Goal: Information Seeking & Learning: Compare options

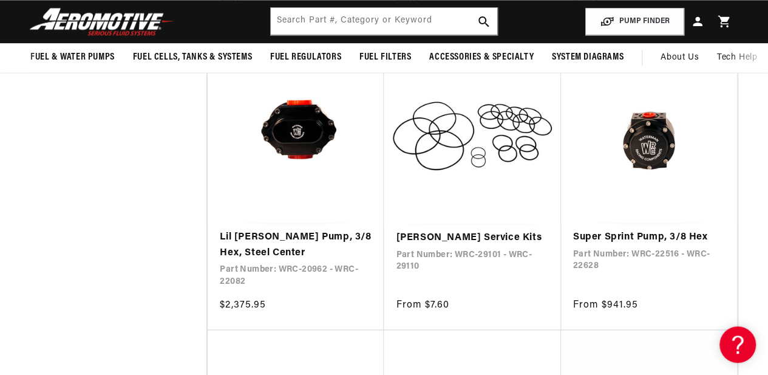
scroll to position [863, 0]
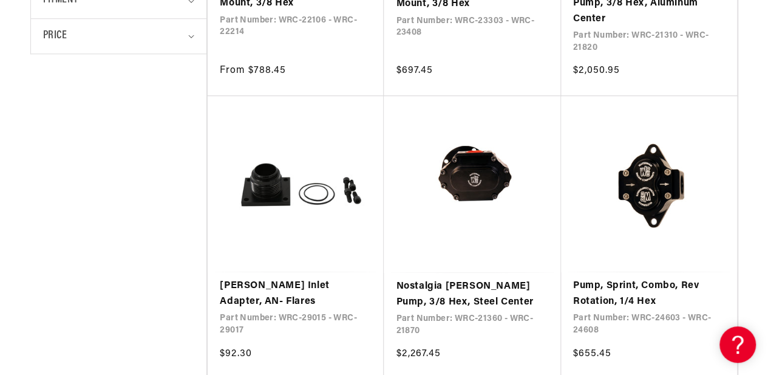
drag, startPoint x: 0, startPoint y: 0, endPoint x: 776, endPoint y: 76, distance: 779.5
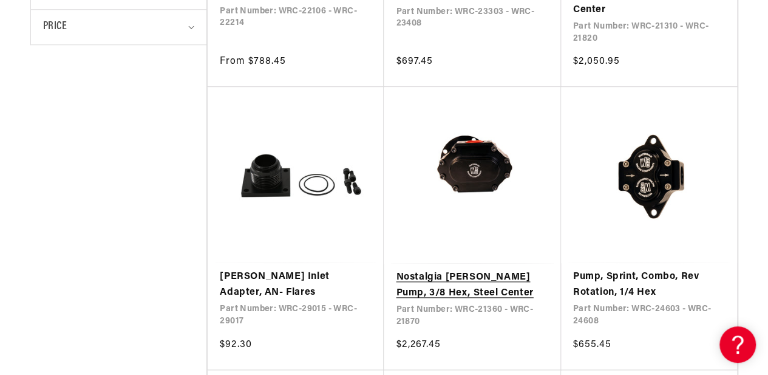
click at [449, 270] on link "Nostalgia [PERSON_NAME] Pump, 3/8 Hex, Steel Center" at bounding box center [472, 285] width 152 height 31
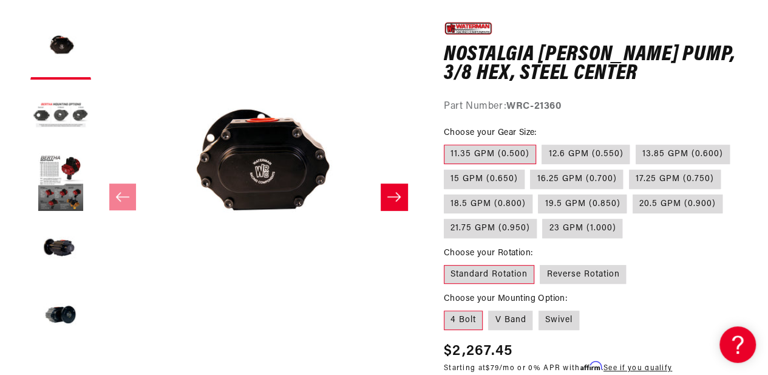
scroll to position [158, 0]
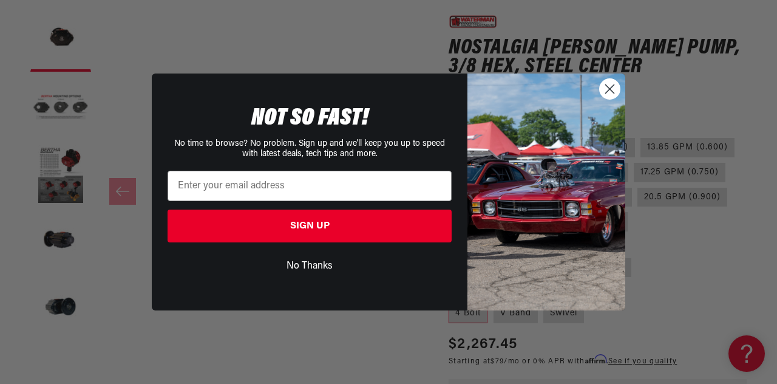
click at [606, 91] on circle "Close dialog" at bounding box center [610, 89] width 20 height 20
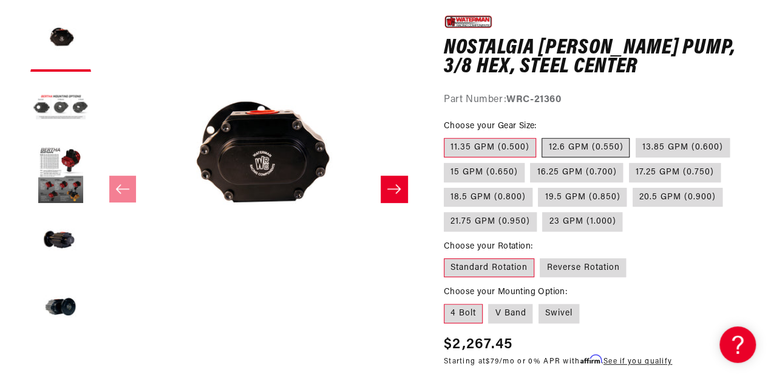
click at [568, 149] on label "12.6 GPM (0.550)" at bounding box center [585, 147] width 88 height 19
click at [543, 136] on input "12.6 GPM (0.550)" at bounding box center [542, 135] width 1 height 1
radio input "true"
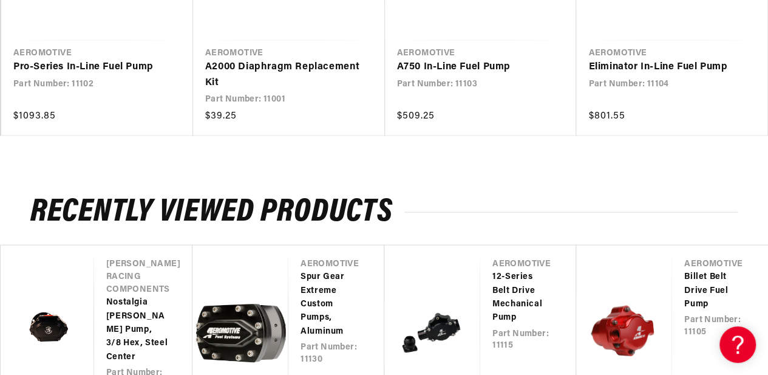
scroll to position [1328, 0]
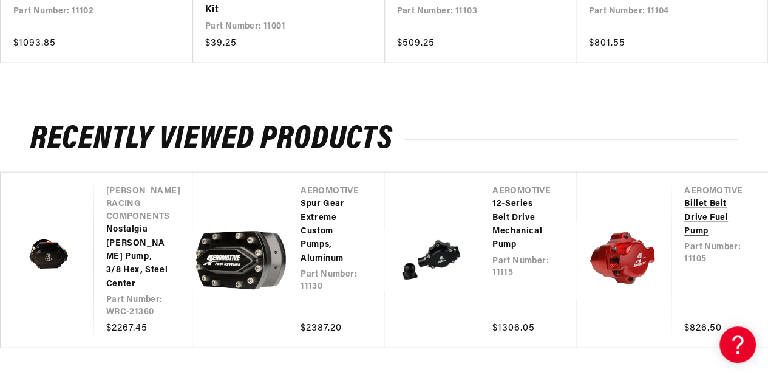
click at [693, 200] on link "Billet Belt Drive Fuel Pump" at bounding box center [713, 217] width 59 height 41
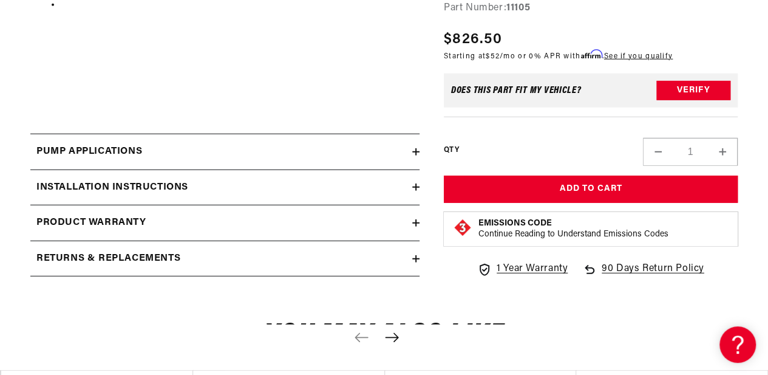
scroll to position [1547, 0]
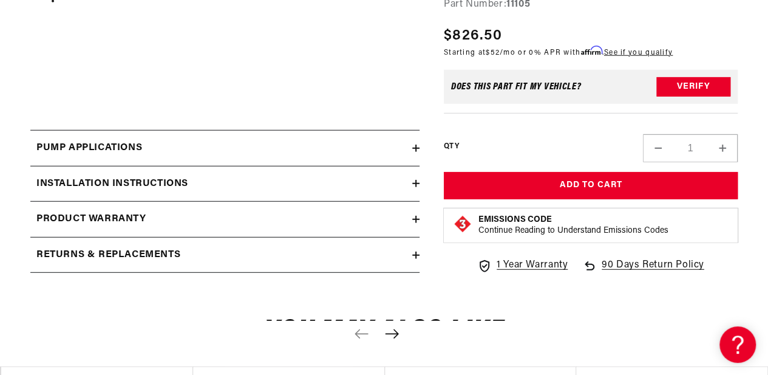
click at [418, 151] on icon at bounding box center [415, 147] width 7 height 7
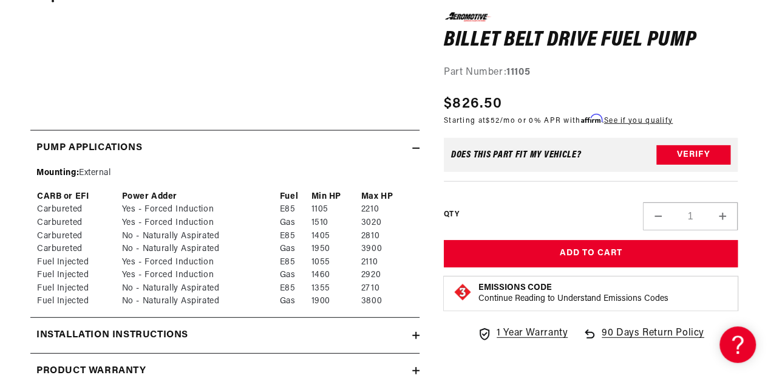
click at [418, 151] on icon at bounding box center [415, 147] width 7 height 7
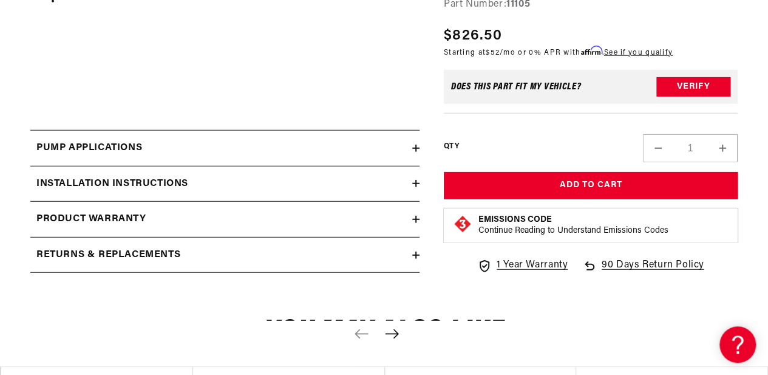
click at [418, 151] on icon at bounding box center [415, 147] width 7 height 7
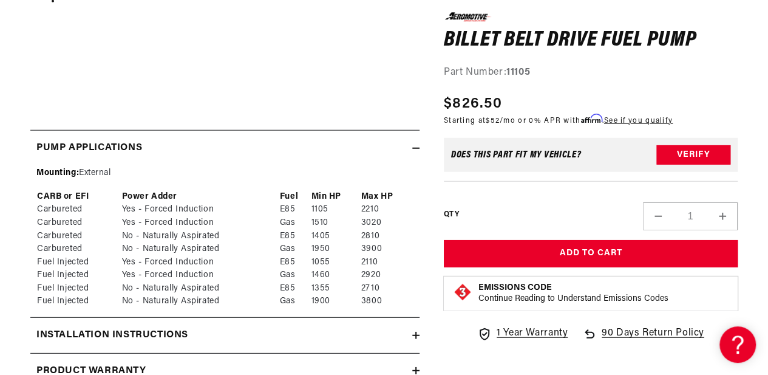
click at [418, 151] on icon at bounding box center [415, 147] width 7 height 7
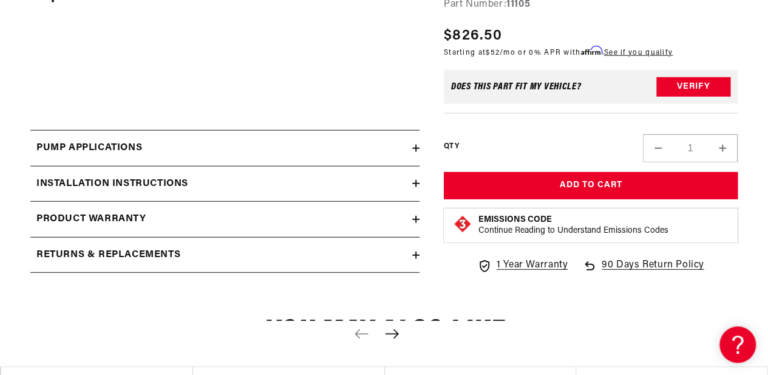
click at [418, 175] on summary "Installation Instructions" at bounding box center [224, 183] width 389 height 35
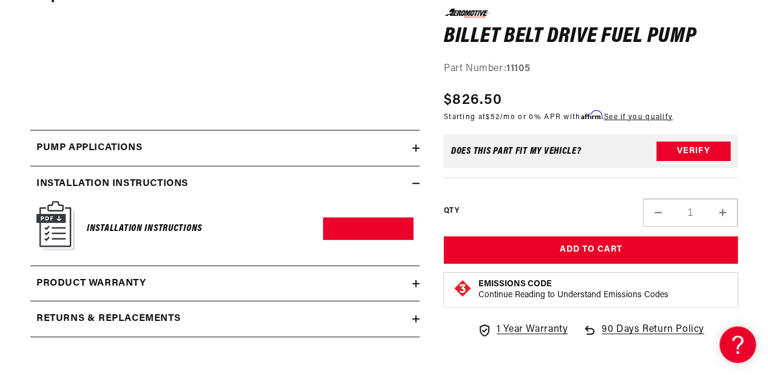
click at [418, 175] on summary "Installation Instructions" at bounding box center [224, 183] width 389 height 35
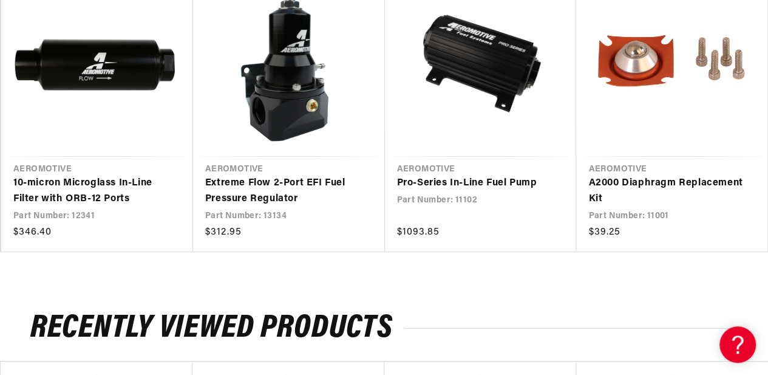
scroll to position [1952, 0]
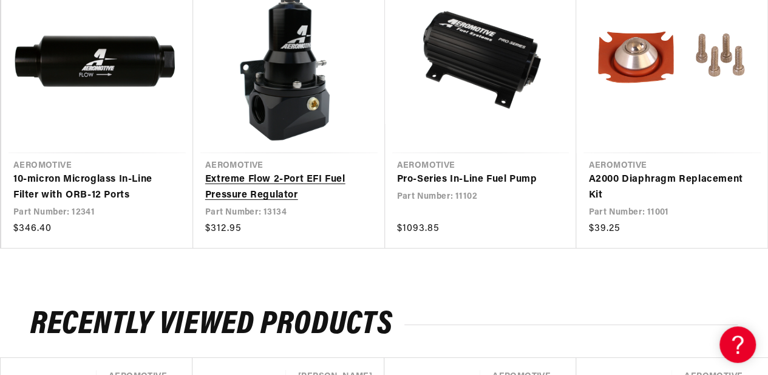
click at [278, 183] on link "Extreme Flow 2-Port EFI Fuel Pressure Regulator" at bounding box center [282, 187] width 155 height 31
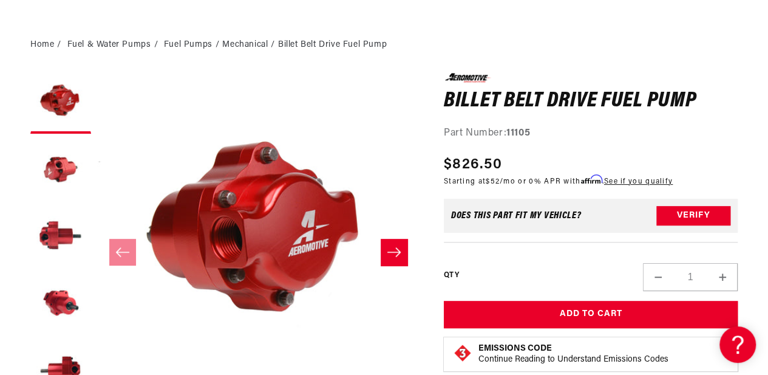
scroll to position [246, 0]
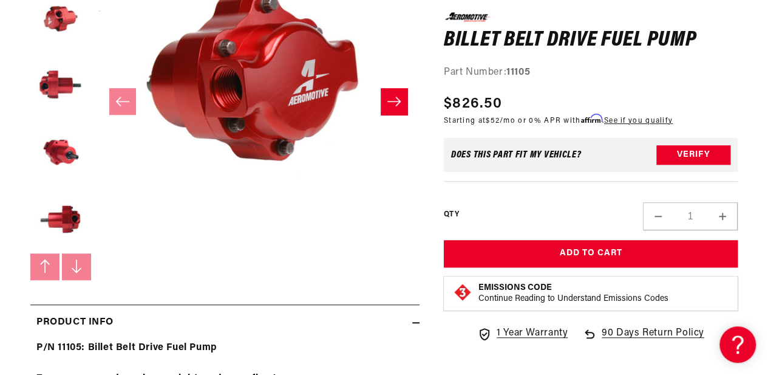
click at [387, 99] on icon "Slide right" at bounding box center [394, 101] width 15 height 12
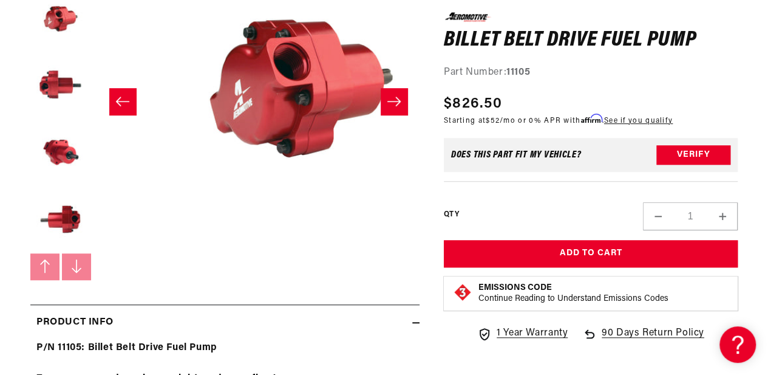
scroll to position [0, 322]
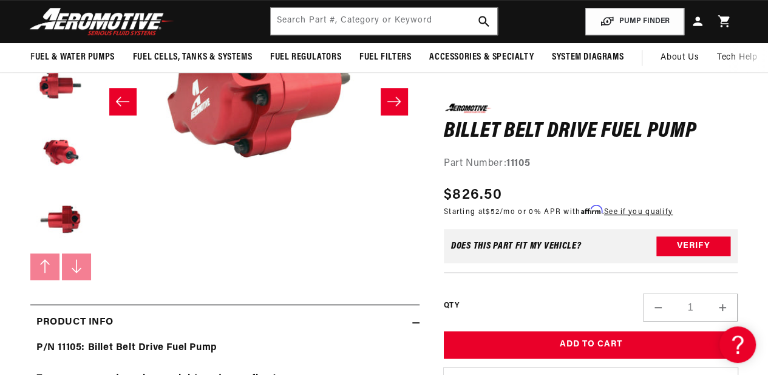
click at [386, 99] on button "Slide right" at bounding box center [394, 101] width 27 height 27
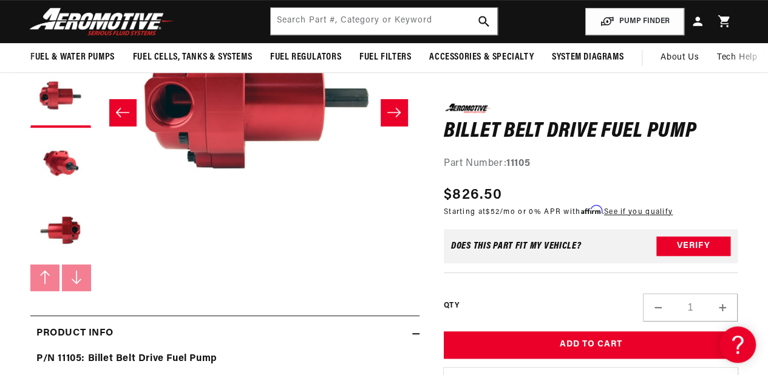
click at [386, 99] on button "Slide right" at bounding box center [394, 112] width 27 height 27
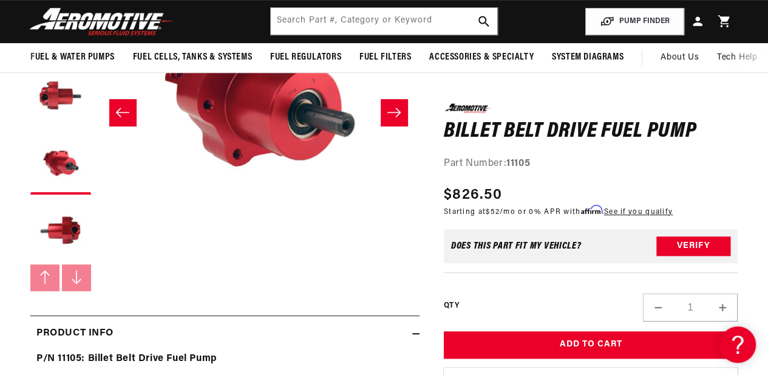
click at [387, 104] on button "Slide right" at bounding box center [394, 112] width 27 height 27
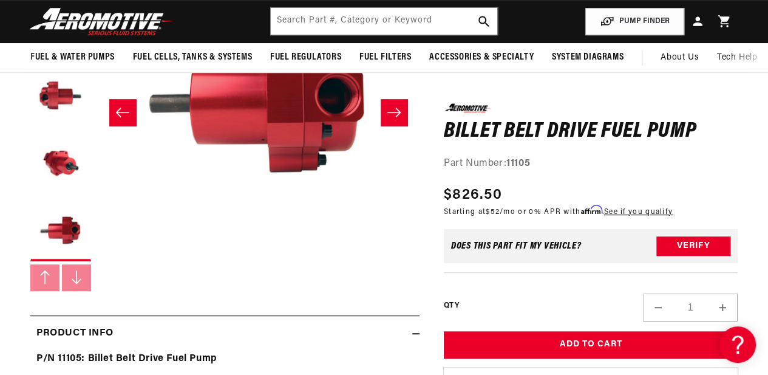
click at [387, 104] on button "Slide right" at bounding box center [394, 112] width 27 height 27
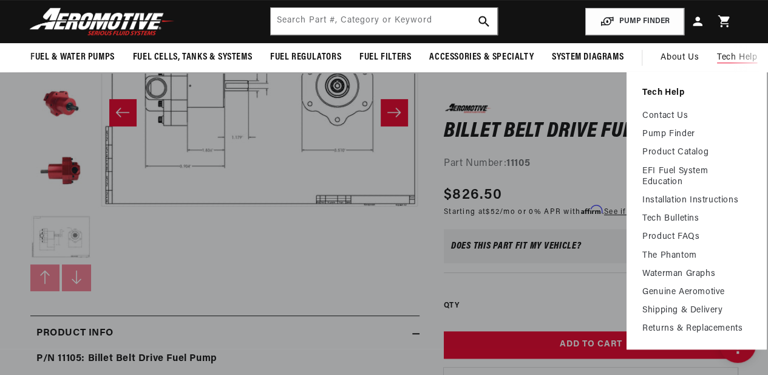
scroll to position [67, 0]
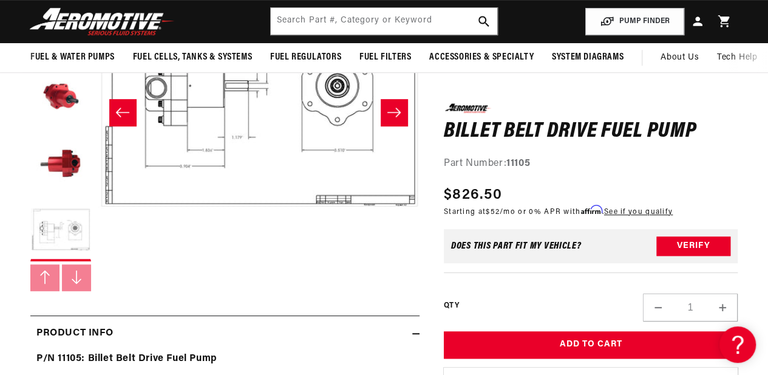
click at [392, 118] on icon "Slide right" at bounding box center [394, 112] width 15 height 12
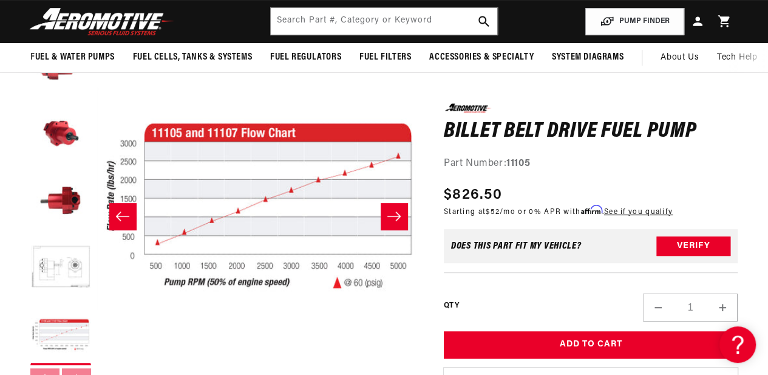
scroll to position [128, 0]
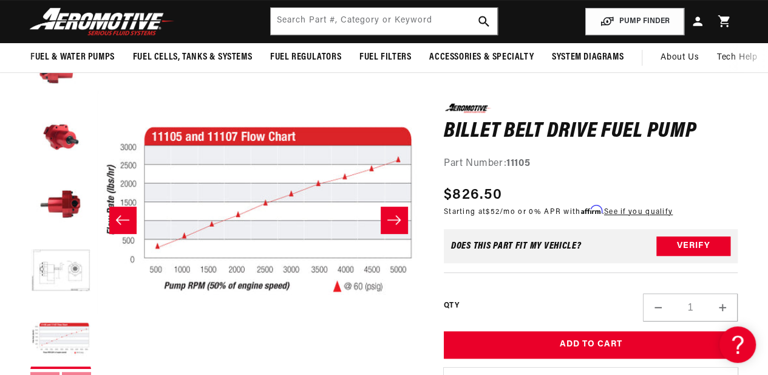
click at [402, 215] on button "Slide right" at bounding box center [394, 219] width 27 height 27
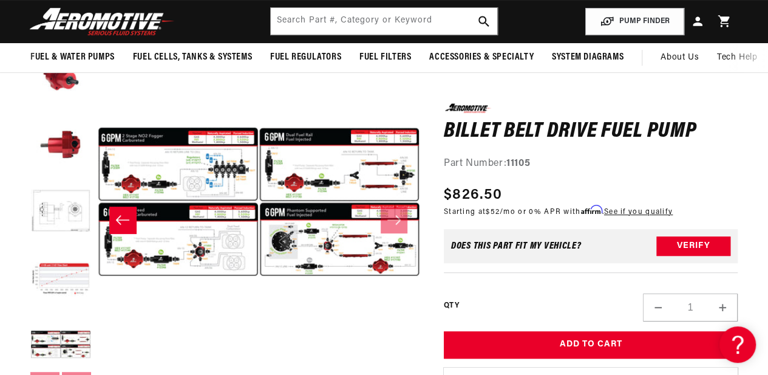
scroll to position [200, 0]
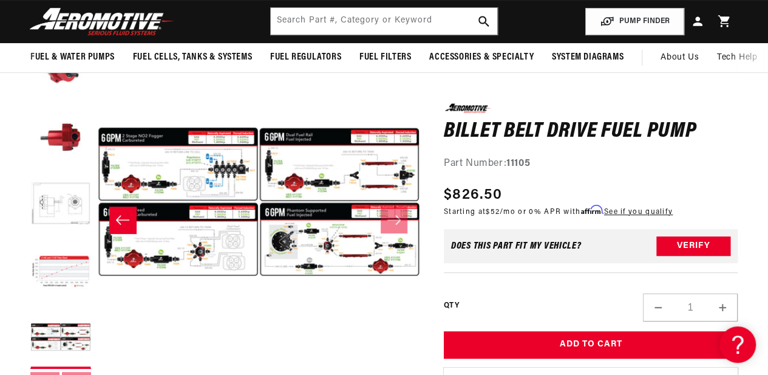
click at [124, 225] on icon "Slide left" at bounding box center [122, 220] width 15 height 12
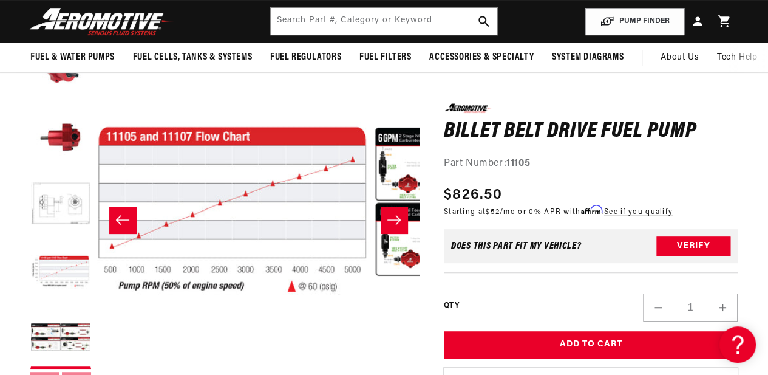
scroll to position [0, 1932]
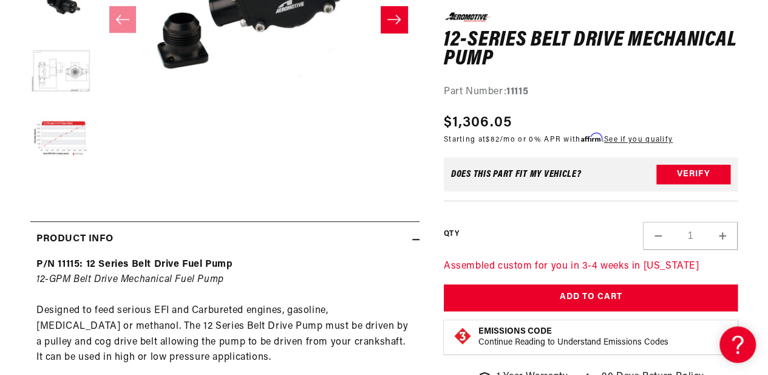
scroll to position [337, 0]
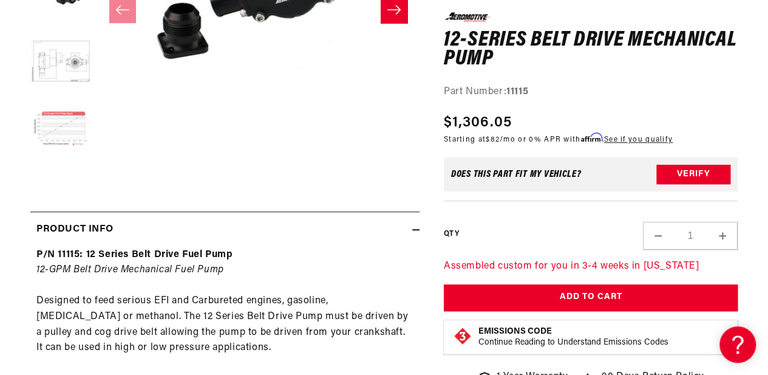
click at [61, 112] on button "Load image 5 in gallery view" at bounding box center [60, 129] width 61 height 61
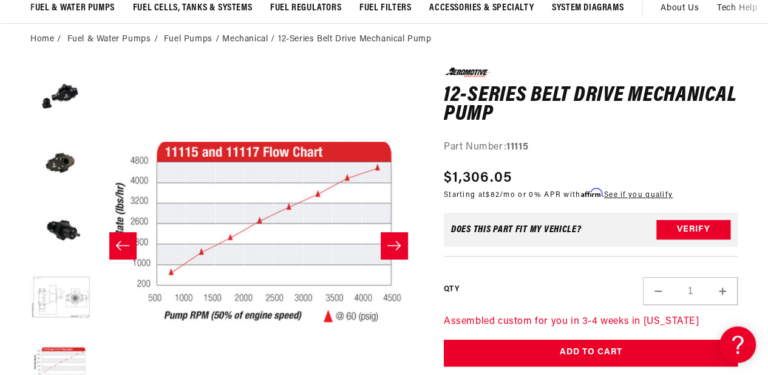
scroll to position [111, 0]
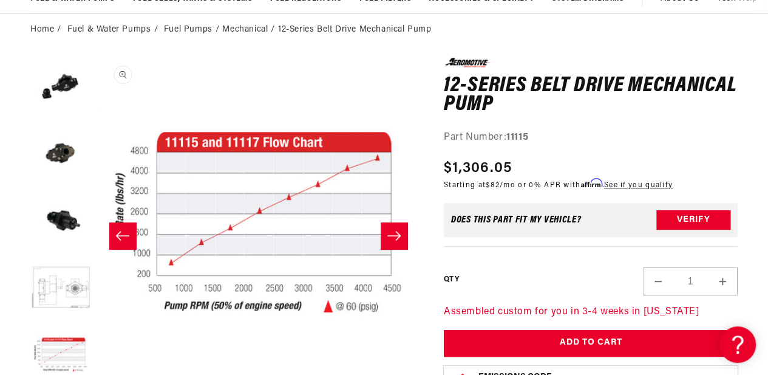
click at [98, 374] on button "Open media 5 in modal" at bounding box center [98, 380] width 0 height 0
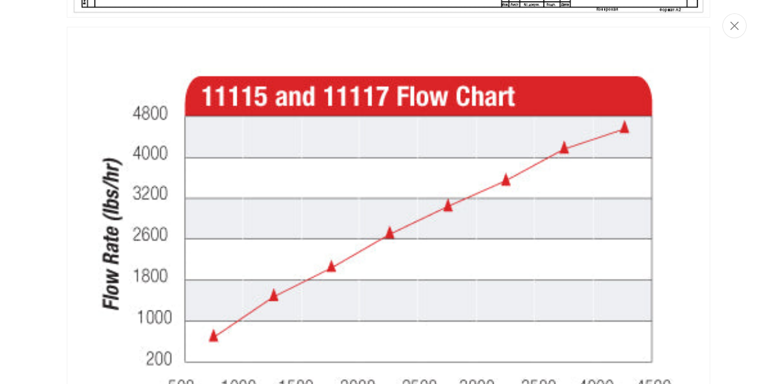
scroll to position [1793, 0]
